Goal: Find specific page/section: Find specific page/section

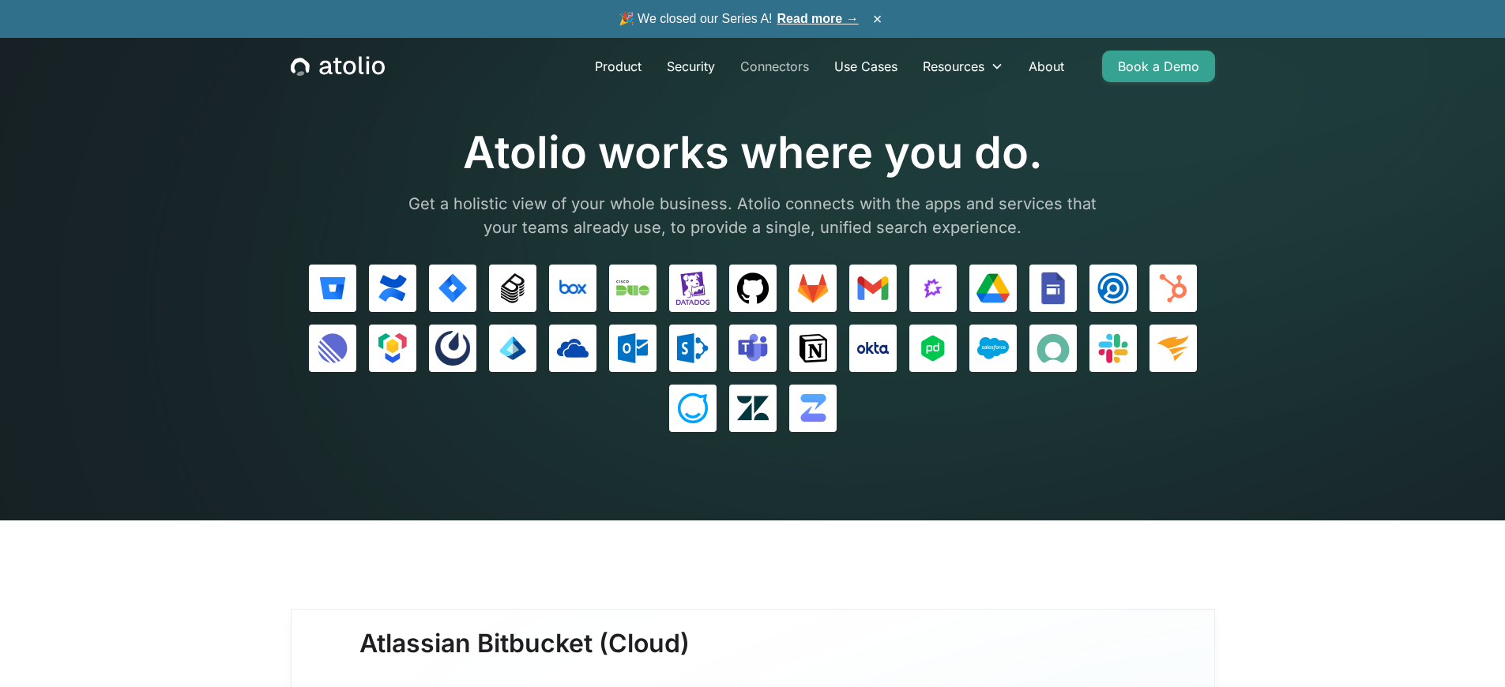
click at [773, 66] on link "Connectors" at bounding box center [775, 67] width 94 height 32
